Goal: Information Seeking & Learning: Get advice/opinions

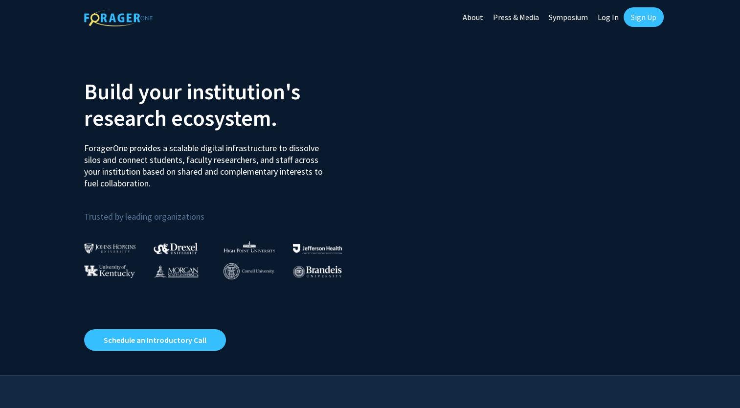
click at [641, 18] on link "Sign Up" at bounding box center [644, 17] width 40 height 20
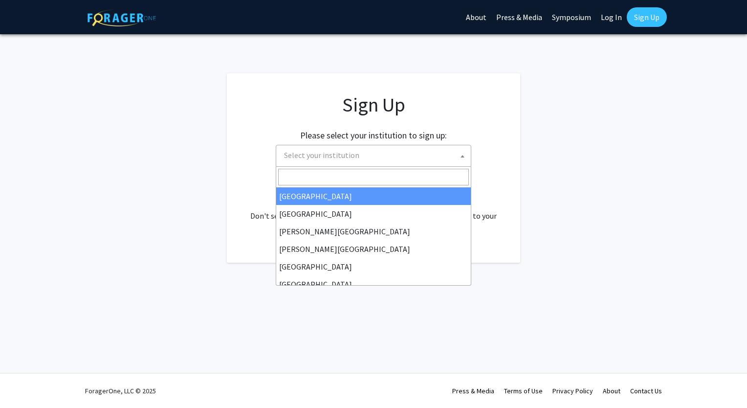
click at [403, 154] on span "Select your institution" at bounding box center [375, 155] width 191 height 20
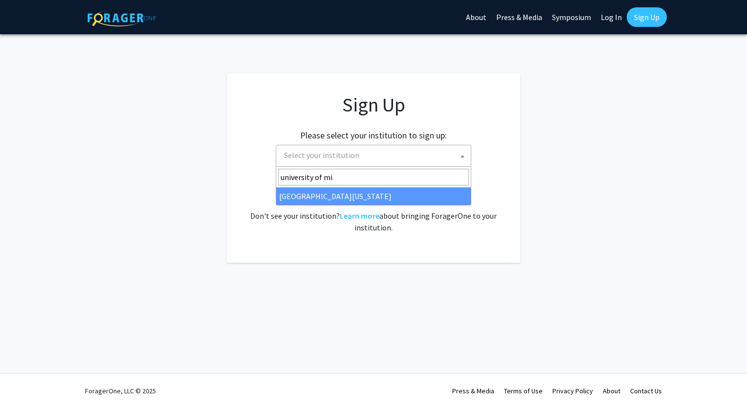
type input "university of mi"
select select "33"
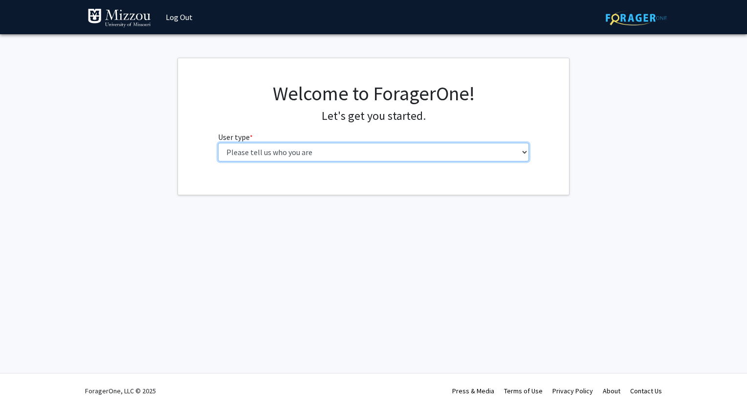
click at [425, 154] on select "Please tell us who you are Undergraduate Student Master's Student Doctoral Cand…" at bounding box center [374, 152] width 312 height 19
select select "1: undergrad"
click at [218, 143] on select "Please tell us who you are Undergraduate Student Master's Student Doctoral Cand…" at bounding box center [374, 152] width 312 height 19
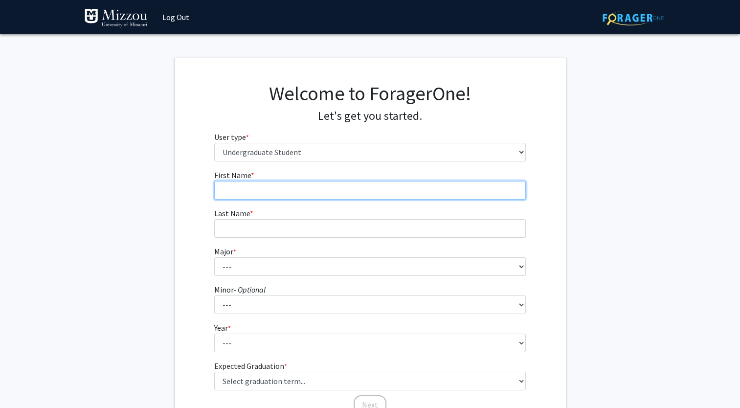
click at [316, 190] on input "First Name * required" at bounding box center [370, 190] width 312 height 19
type input "a"
type input "[PERSON_NAME]"
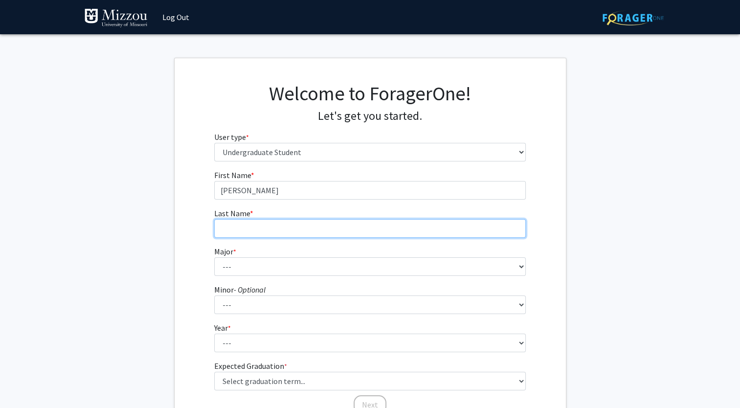
click at [297, 230] on input "Last Name * required" at bounding box center [370, 228] width 312 height 19
type input "[PERSON_NAME]"
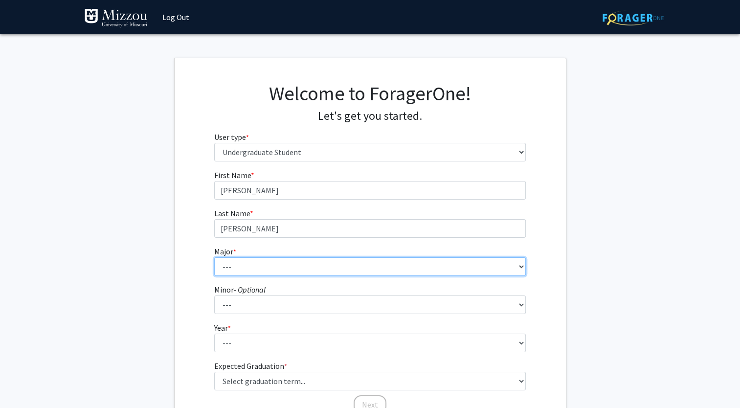
click at [265, 266] on select "--- Agribusiness Management Agricultural Education Agricultural Education: Comm…" at bounding box center [370, 266] width 312 height 19
select select "26: 2521"
click at [214, 257] on select "--- Agribusiness Management Agricultural Education Agricultural Education: Comm…" at bounding box center [370, 266] width 312 height 19
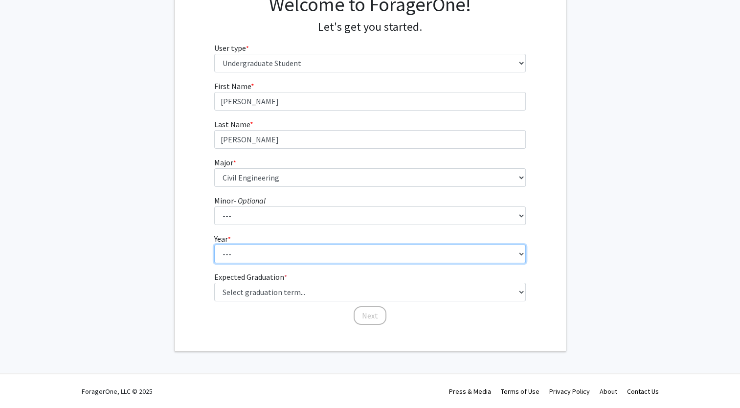
click at [302, 256] on select "--- First-year Sophomore Junior Senior Postbaccalaureate Certificate" at bounding box center [370, 254] width 312 height 19
select select "1: first-year"
click at [214, 245] on select "--- First-year Sophomore Junior Senior Postbaccalaureate Certificate" at bounding box center [370, 254] width 312 height 19
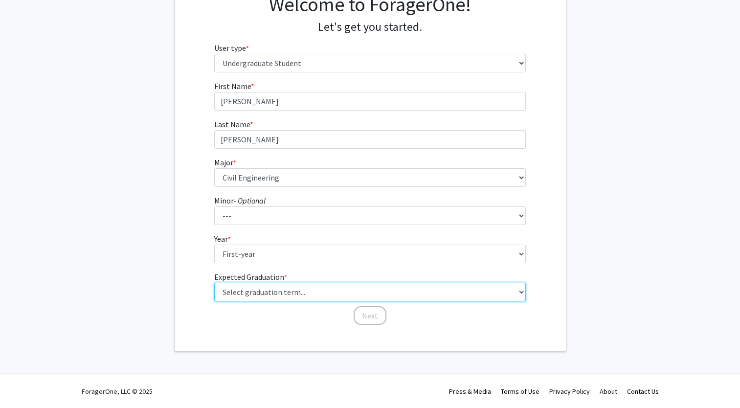
click at [358, 293] on select "Select graduation term... Spring 2025 Summer 2025 Fall 2025 Winter 2025 Spring …" at bounding box center [370, 292] width 312 height 19
select select "18: summer_2029"
click at [214, 283] on select "Select graduation term... Spring 2025 Summer 2025 Fall 2025 Winter 2025 Spring …" at bounding box center [370, 292] width 312 height 19
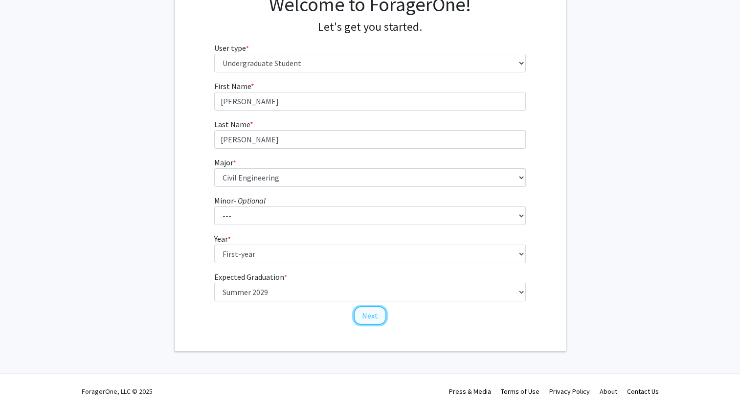
click at [365, 311] on button "Next" at bounding box center [370, 315] width 33 height 19
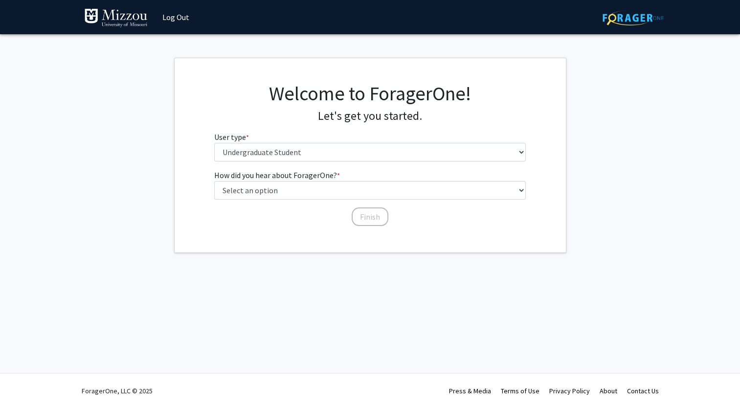
scroll to position [0, 0]
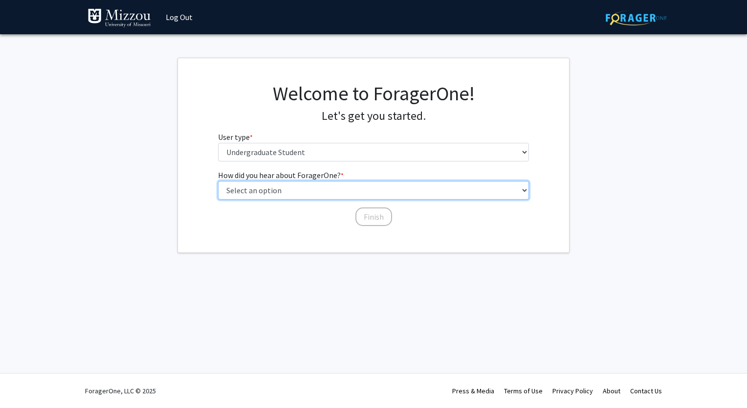
click at [406, 192] on select "Select an option Peer/student recommendation Faculty/staff recommendation Unive…" at bounding box center [374, 190] width 312 height 19
select select "2: faculty_recommendation"
click at [218, 181] on select "Select an option Peer/student recommendation Faculty/staff recommendation Unive…" at bounding box center [374, 190] width 312 height 19
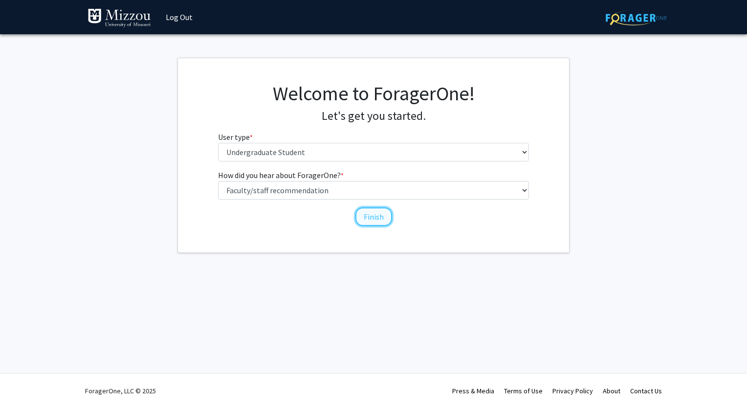
click at [382, 217] on button "Finish" at bounding box center [374, 216] width 37 height 19
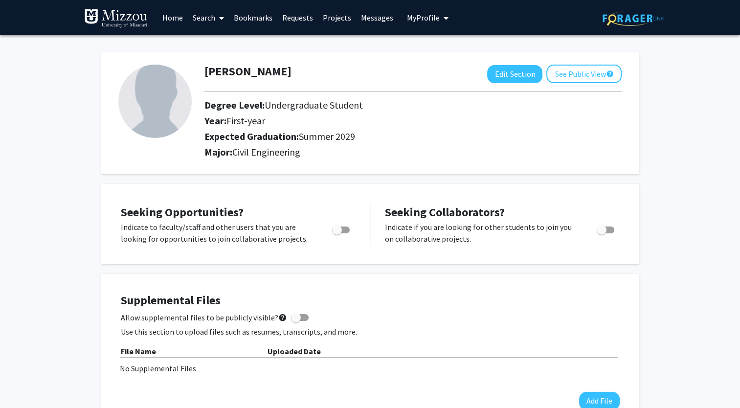
click at [212, 16] on link "Search" at bounding box center [208, 17] width 41 height 34
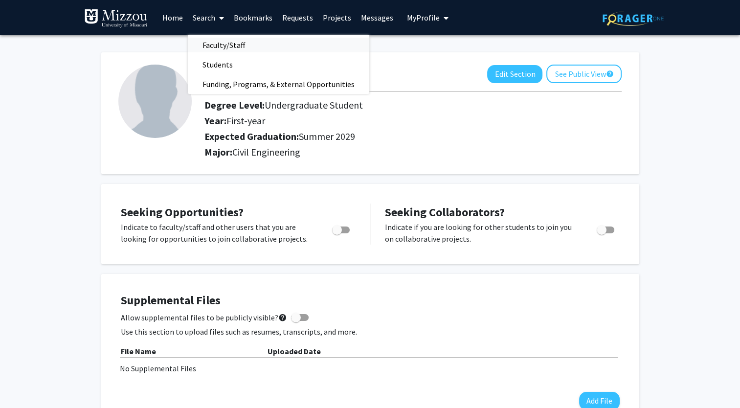
click at [229, 45] on span "Faculty/Staff" at bounding box center [224, 45] width 72 height 20
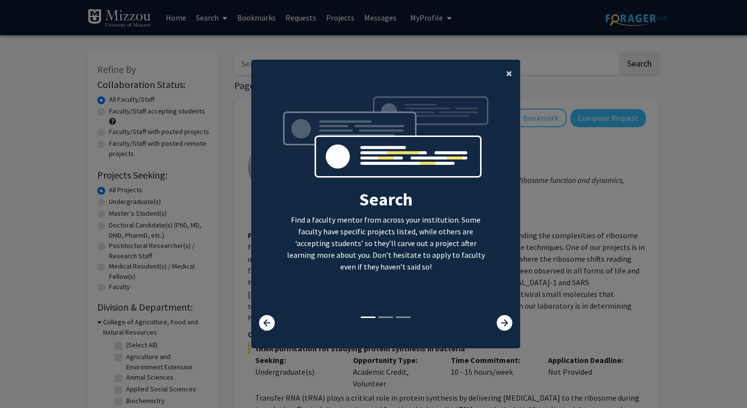
click at [506, 74] on span "×" at bounding box center [509, 73] width 6 height 15
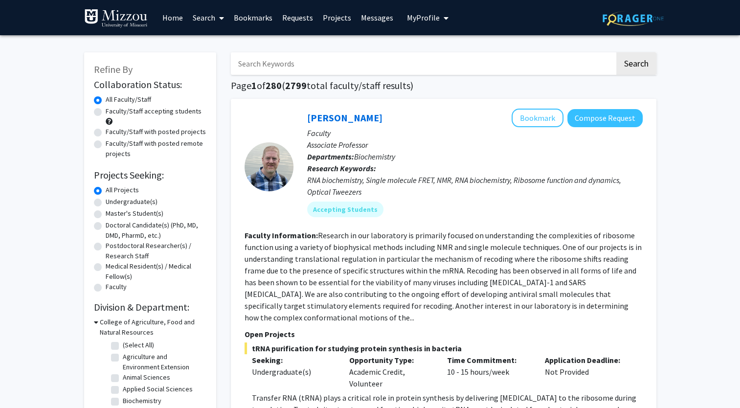
click at [514, 62] on input "Search Keywords" at bounding box center [423, 63] width 384 height 23
type input "[PERSON_NAME]"
click at [616, 52] on button "Search" at bounding box center [636, 63] width 40 height 23
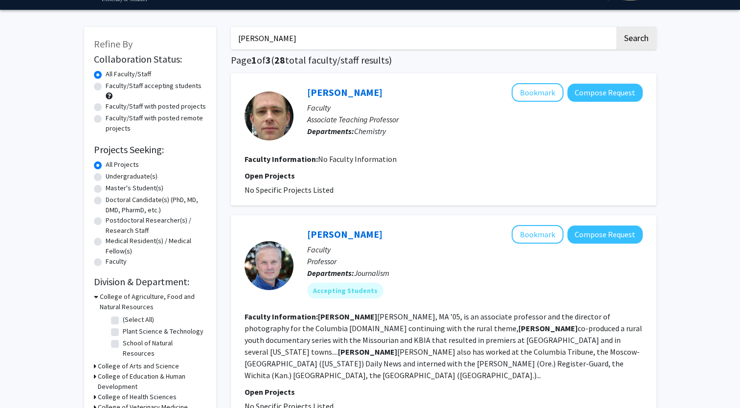
scroll to position [26, 0]
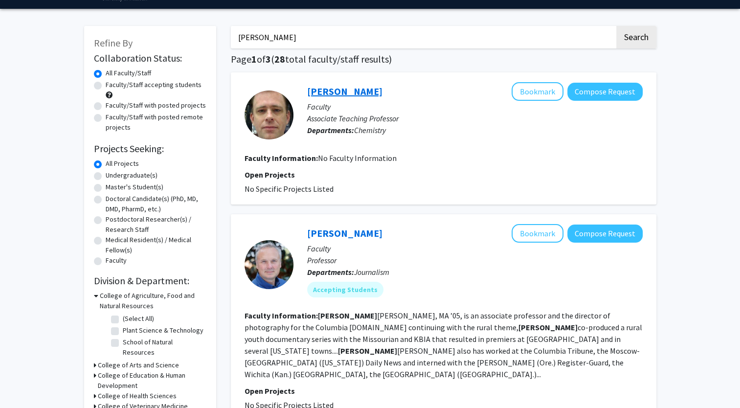
click at [348, 86] on link "[PERSON_NAME]" at bounding box center [344, 91] width 75 height 12
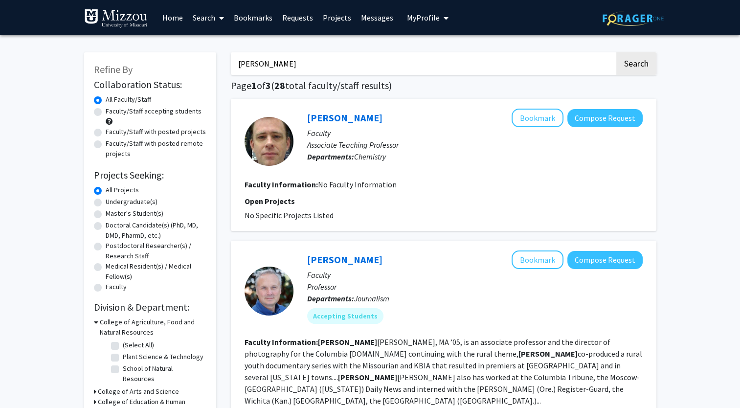
click at [376, 68] on input "[PERSON_NAME]" at bounding box center [423, 63] width 384 height 23
type input "B"
click at [616, 52] on button "Search" at bounding box center [636, 63] width 40 height 23
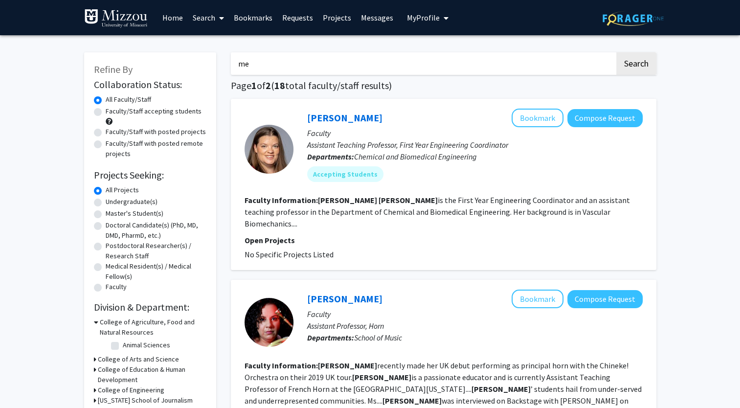
type input "m"
type input "field research"
click at [616, 52] on button "Search" at bounding box center [636, 63] width 40 height 23
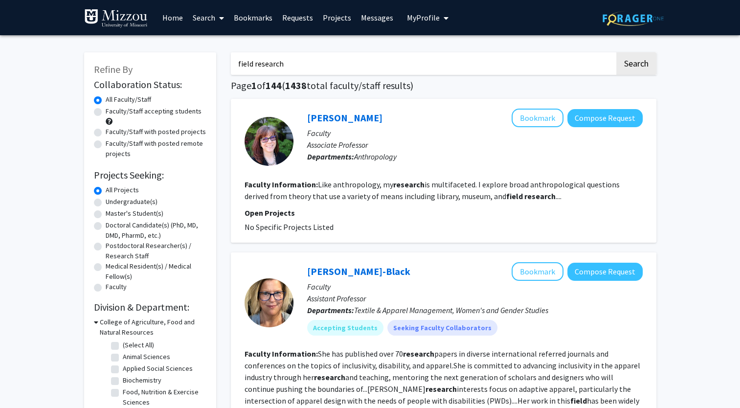
drag, startPoint x: 301, startPoint y: 67, endPoint x: 180, endPoint y: 68, distance: 121.3
click at [616, 52] on button "Search" at bounding box center [636, 63] width 40 height 23
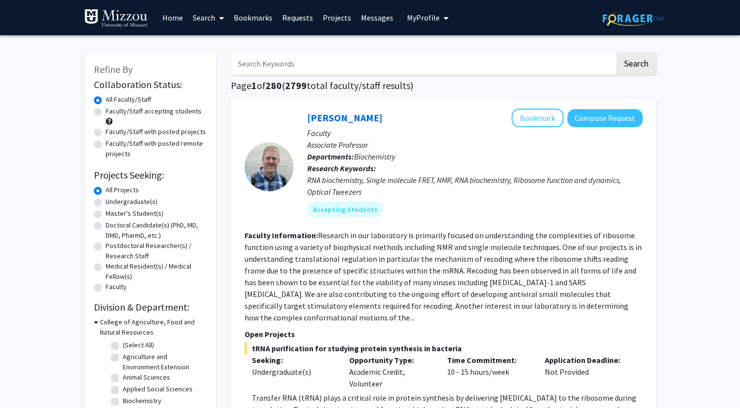
click at [106, 202] on label "Undergraduate(s)" at bounding box center [132, 202] width 52 height 10
click at [106, 202] on input "Undergraduate(s)" at bounding box center [109, 200] width 6 height 6
radio input "true"
click at [184, 111] on label "Faculty/Staff accepting students" at bounding box center [154, 111] width 96 height 10
click at [112, 111] on input "Faculty/Staff accepting students" at bounding box center [109, 109] width 6 height 6
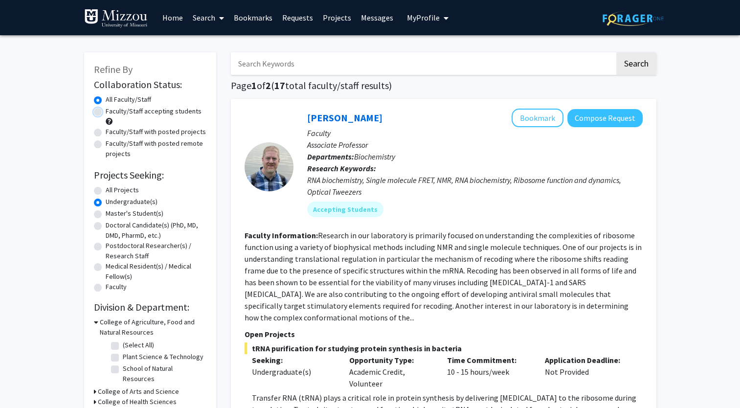
radio input "true"
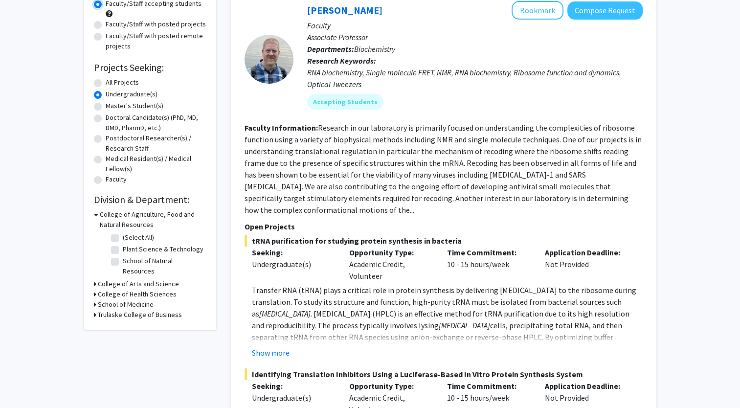
scroll to position [107, 0]
click at [123, 237] on label "(Select All)" at bounding box center [138, 238] width 31 height 10
click at [123, 237] on input "(Select All)" at bounding box center [126, 236] width 6 height 6
checkbox input "true"
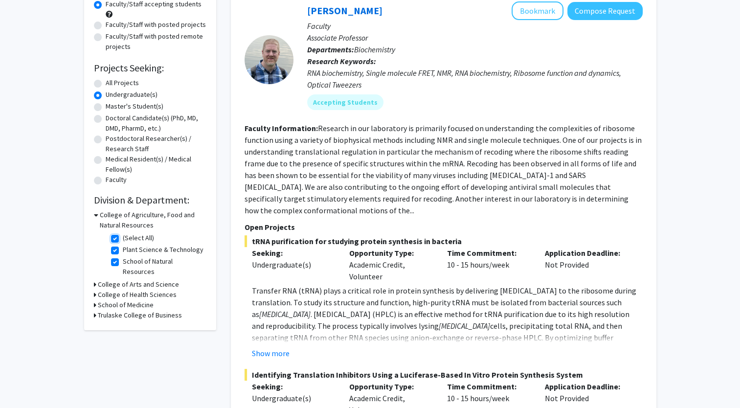
checkbox input "true"
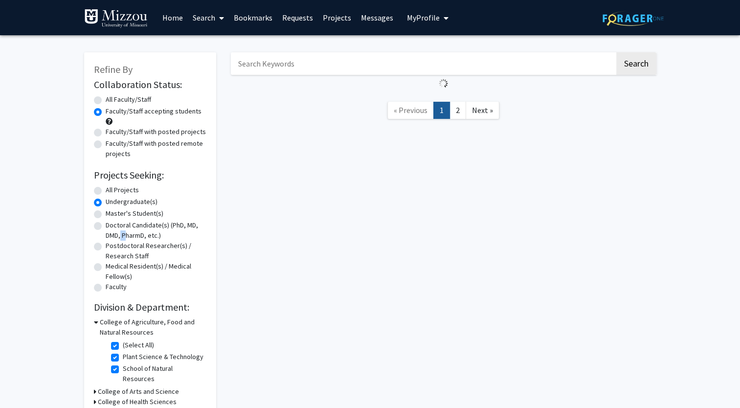
click at [117, 237] on label "Doctoral Candidate(s) (PhD, MD, DMD, PharmD, etc.)" at bounding box center [156, 230] width 101 height 21
click at [112, 226] on input "Doctoral Candidate(s) (PhD, MD, DMD, PharmD, etc.)" at bounding box center [109, 223] width 6 height 6
radio input "true"
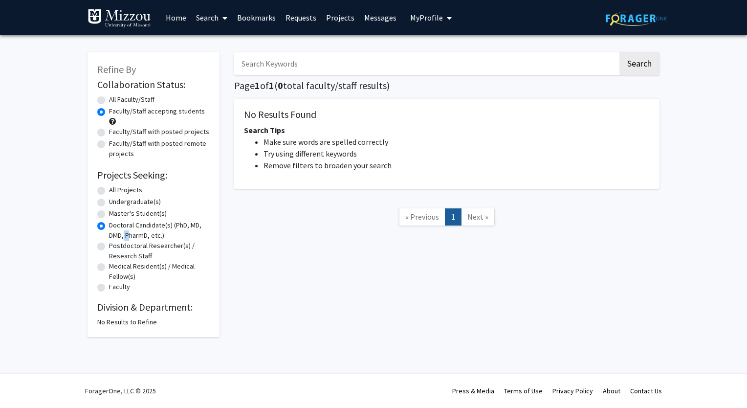
radio input "true"
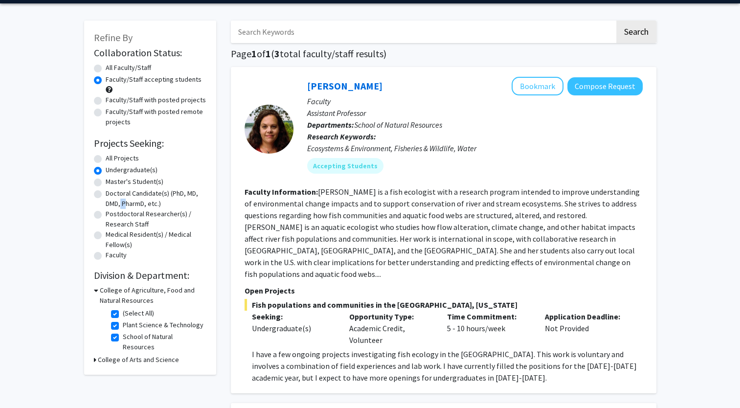
scroll to position [29, 0]
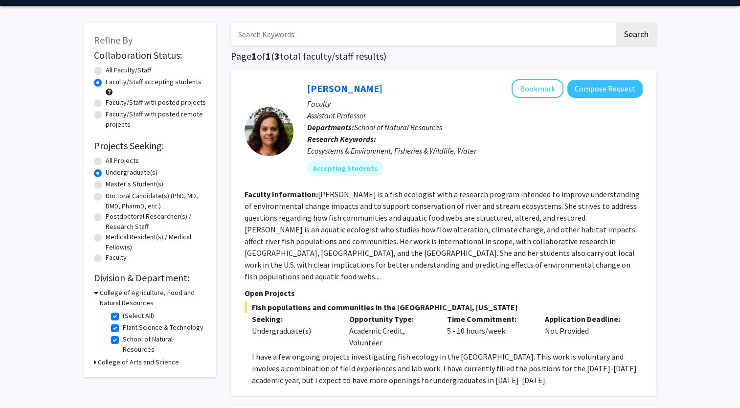
click at [123, 314] on label "(Select All)" at bounding box center [138, 316] width 31 height 10
click at [123, 314] on input "(Select All)" at bounding box center [126, 314] width 6 height 6
checkbox input "false"
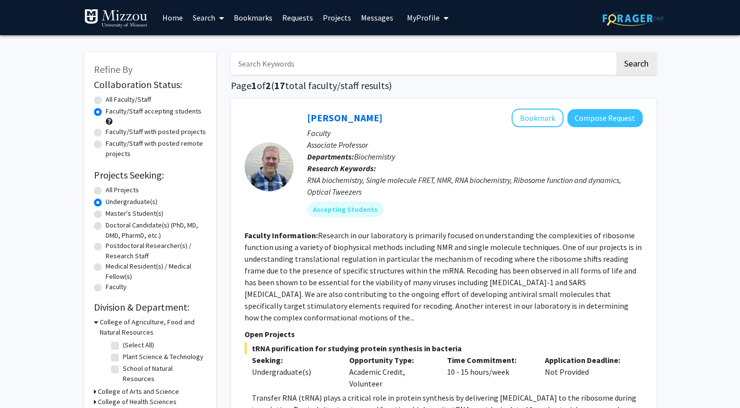
click at [274, 69] on input "Search Keywords" at bounding box center [423, 63] width 384 height 23
click at [458, 85] on h1 "Page 1 of 2 ( 17 total faculty/staff results)" at bounding box center [444, 86] width 426 height 12
click at [407, 58] on input "Search Keywords" at bounding box center [423, 63] width 384 height 23
type input "civil"
click at [616, 52] on button "Search" at bounding box center [636, 63] width 40 height 23
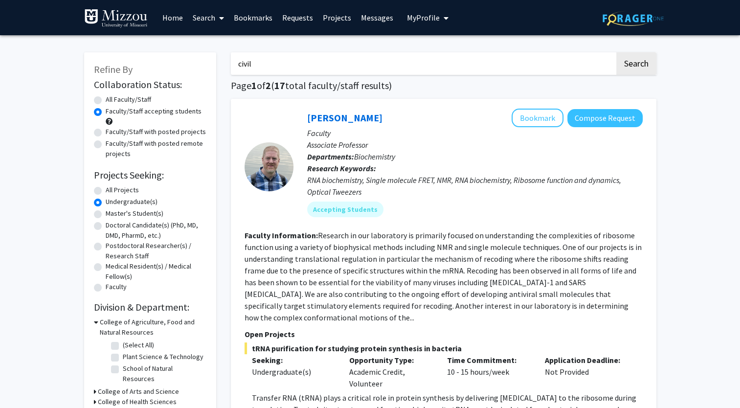
radio input "true"
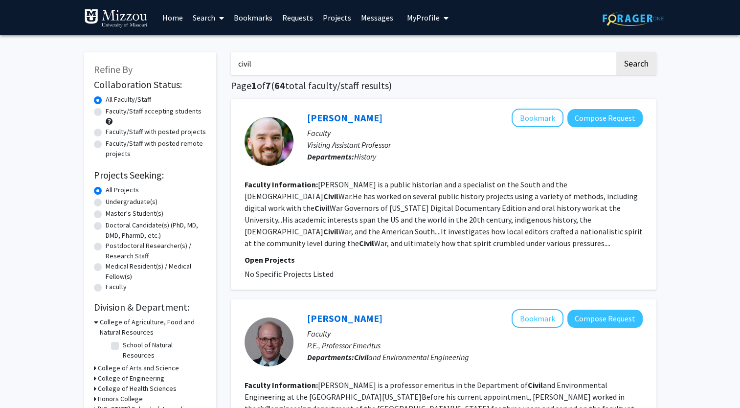
click at [376, 68] on input "civil" at bounding box center [423, 63] width 384 height 23
type input "c"
click at [106, 203] on label "Undergraduate(s)" at bounding box center [132, 202] width 52 height 10
click at [106, 203] on input "Undergraduate(s)" at bounding box center [109, 200] width 6 height 6
radio input "true"
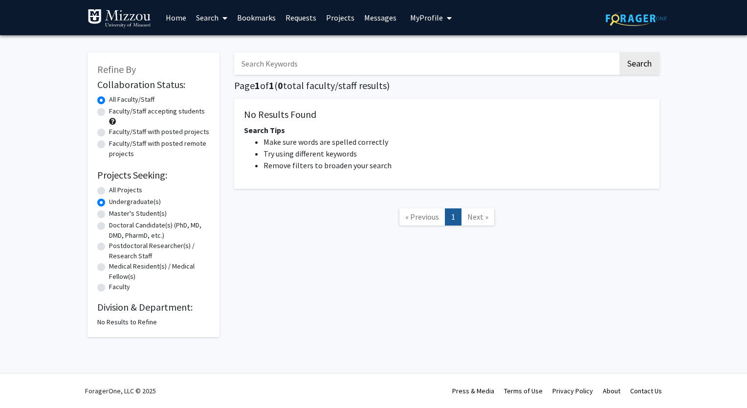
click at [109, 103] on label "All Faculty/Staff" at bounding box center [131, 99] width 45 height 10
click at [109, 101] on input "All Faculty/Staff" at bounding box center [112, 97] width 6 height 6
click at [109, 99] on label "All Faculty/Staff" at bounding box center [131, 99] width 45 height 10
click at [109, 99] on input "All Faculty/Staff" at bounding box center [112, 97] width 6 height 6
click at [109, 190] on label "All Projects" at bounding box center [125, 190] width 33 height 10
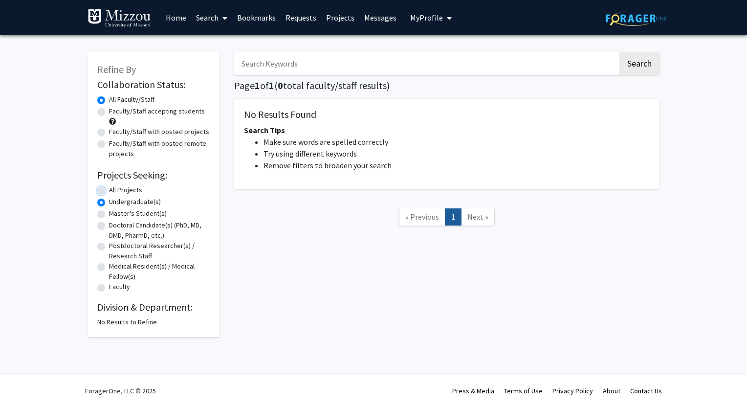
click at [109, 190] on input "All Projects" at bounding box center [112, 188] width 6 height 6
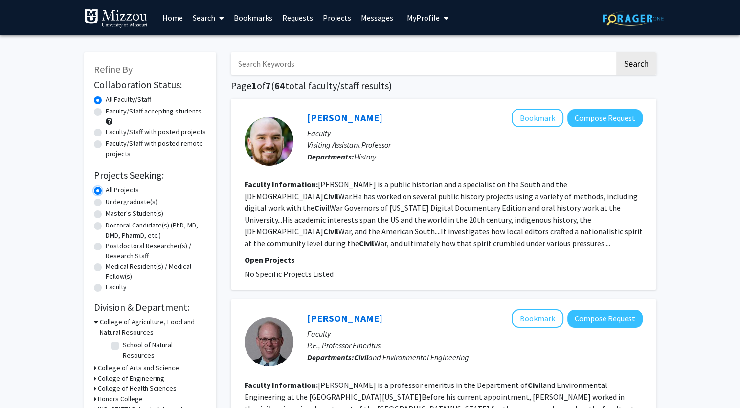
radio input "false"
radio input "true"
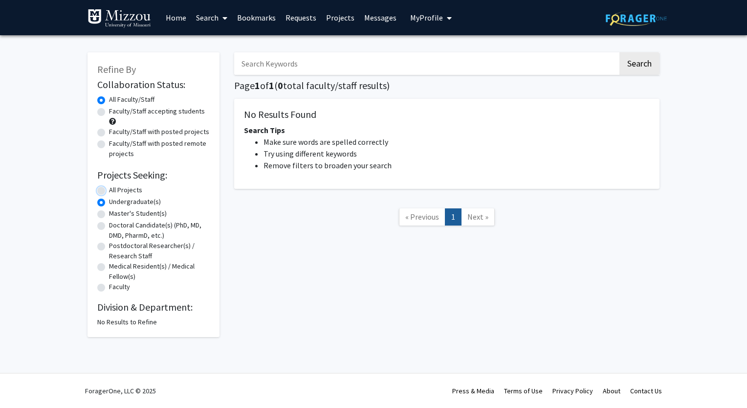
radio input "true"
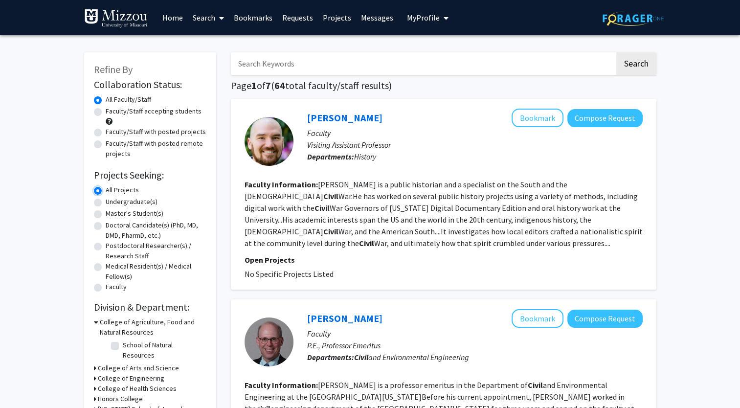
radio input "false"
radio input "true"
radio input "false"
radio input "true"
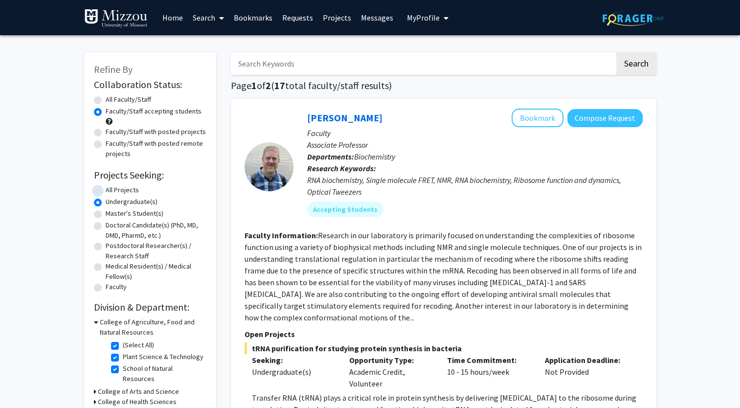
checkbox input "true"
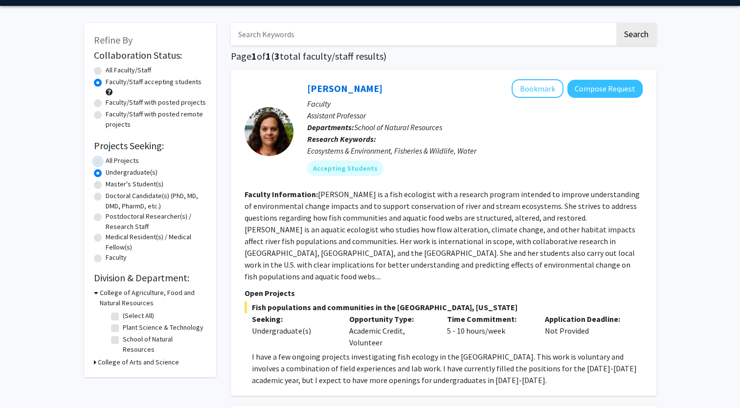
checkbox input "false"
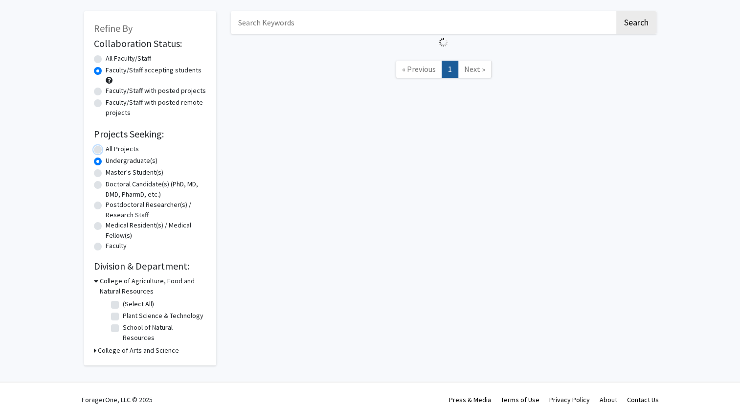
scroll to position [107, 0]
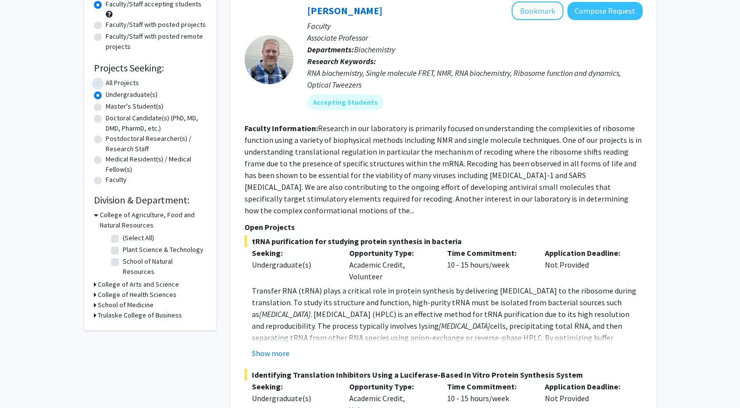
radio input "true"
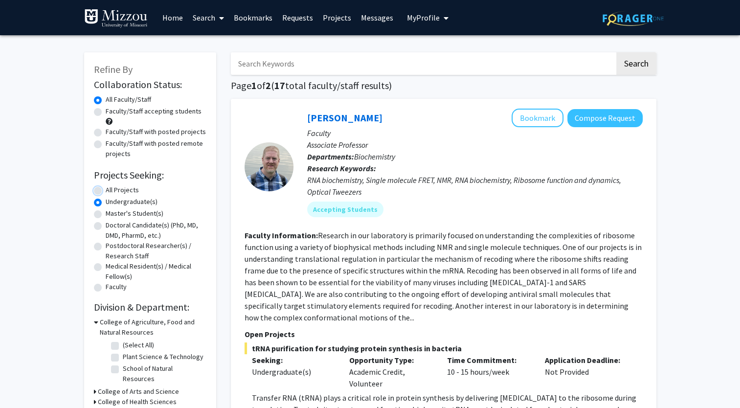
radio input "true"
type input "field research"
click at [164, 112] on label "Faculty/Staff accepting students" at bounding box center [154, 111] width 96 height 10
click at [112, 112] on input "Faculty/Staff accepting students" at bounding box center [109, 109] width 6 height 6
radio input "true"
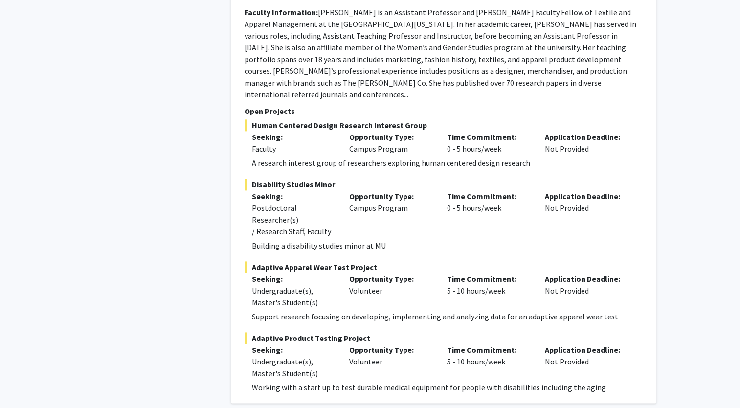
scroll to position [4954, 0]
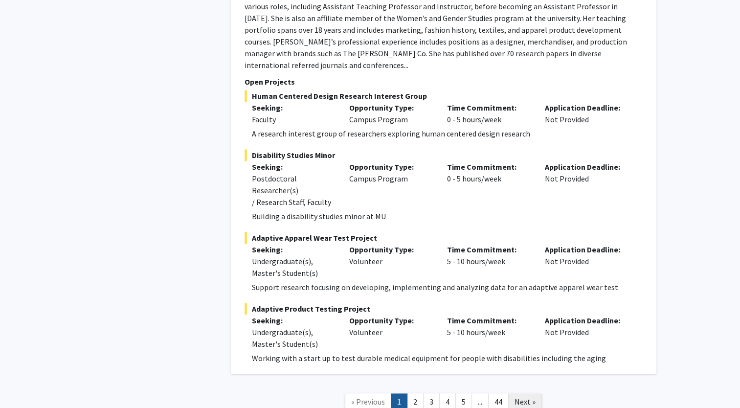
click at [526, 397] on span "Next »" at bounding box center [525, 402] width 21 height 10
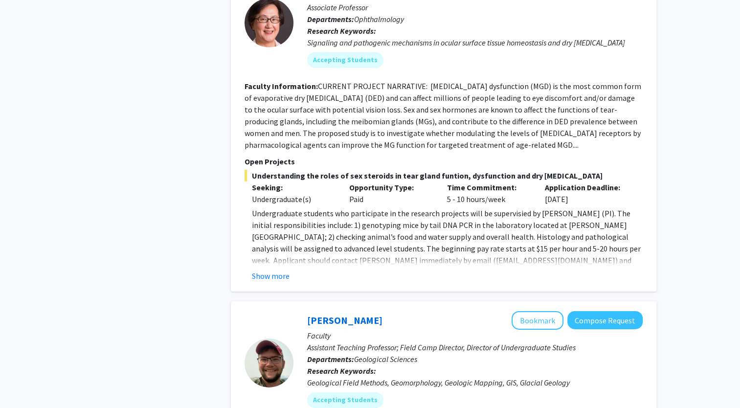
scroll to position [3087, 0]
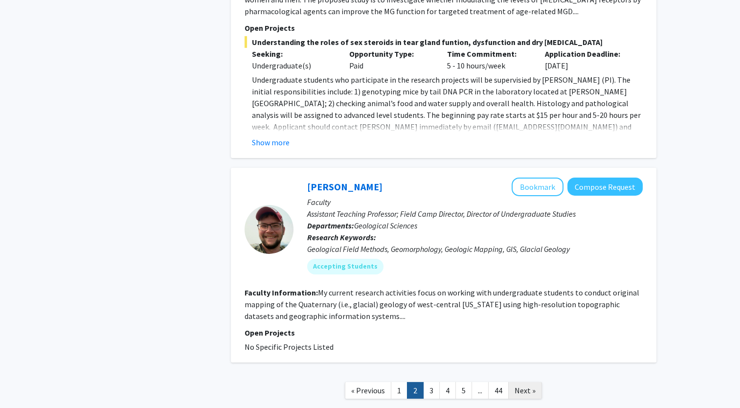
click at [529, 385] on span "Next »" at bounding box center [525, 390] width 21 height 10
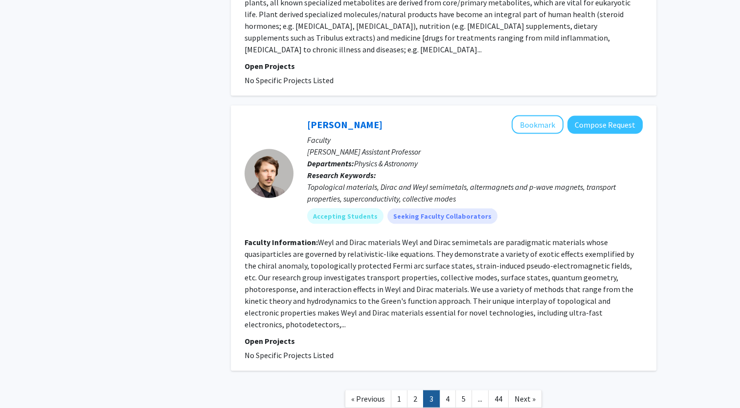
scroll to position [2053, 0]
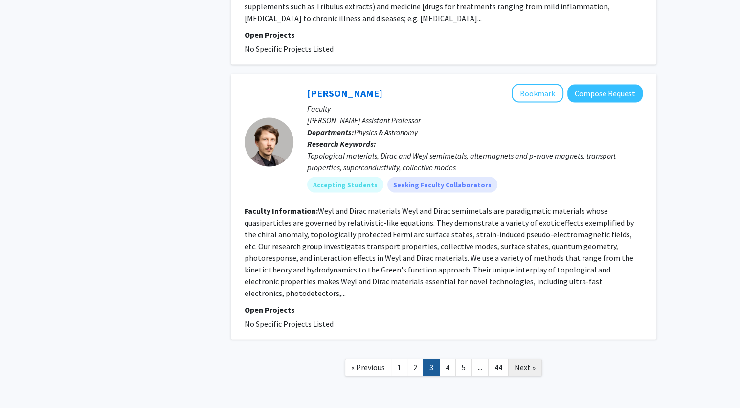
click at [526, 362] on span "Next »" at bounding box center [525, 367] width 21 height 10
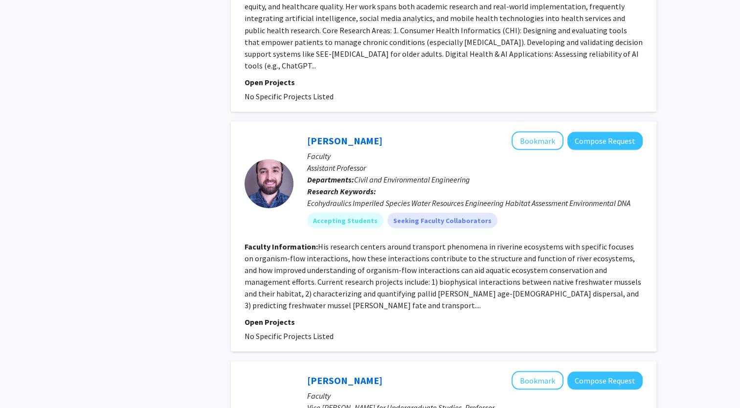
scroll to position [1829, 0]
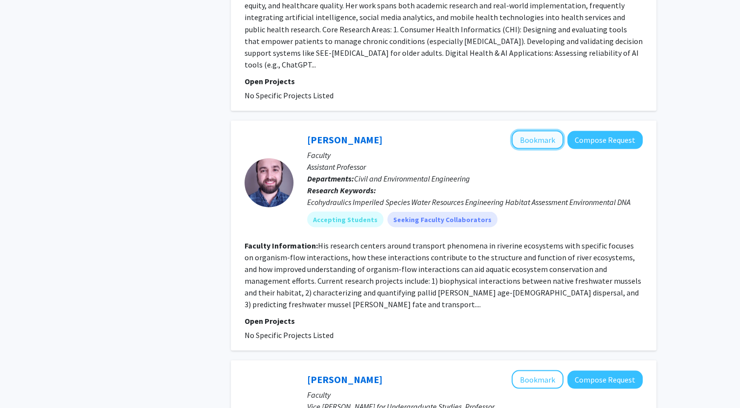
click at [545, 130] on button "Bookmark" at bounding box center [538, 139] width 52 height 19
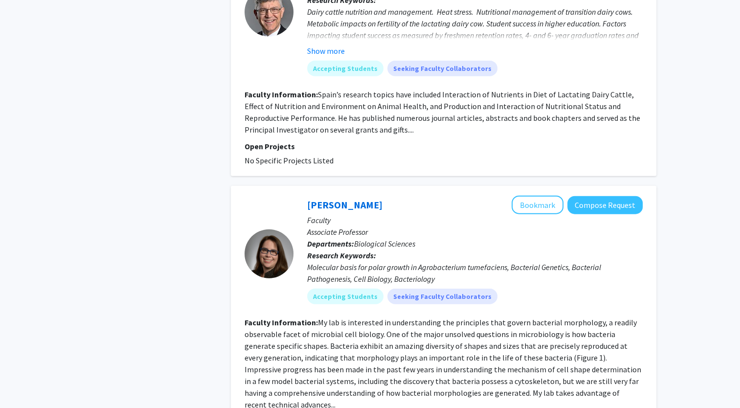
scroll to position [2346, 0]
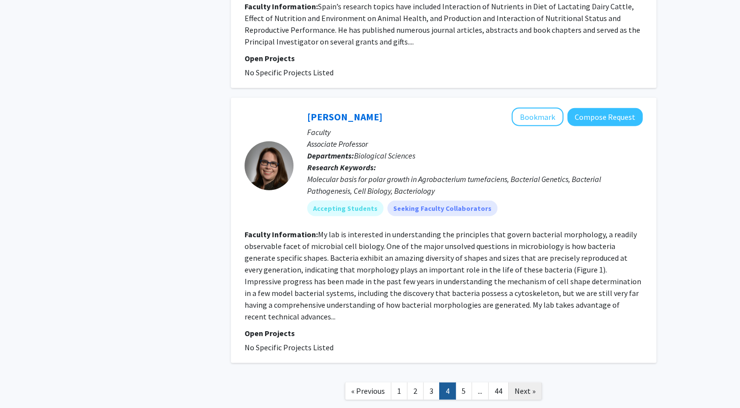
click at [535, 383] on link "Next »" at bounding box center [525, 391] width 34 height 17
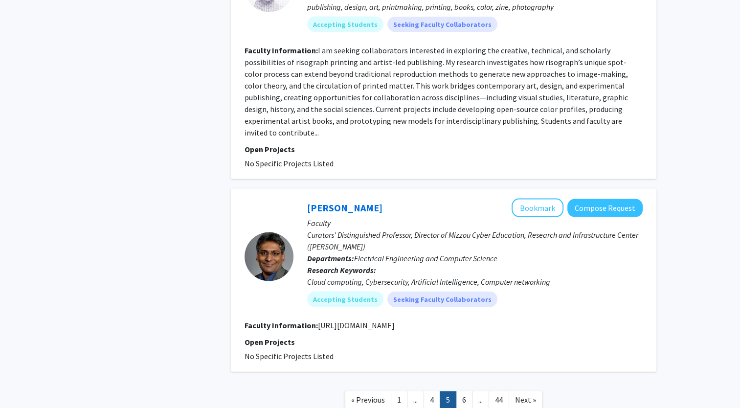
scroll to position [2013, 0]
click at [521, 394] on span "Next »" at bounding box center [525, 399] width 21 height 10
